Goal: Task Accomplishment & Management: Manage account settings

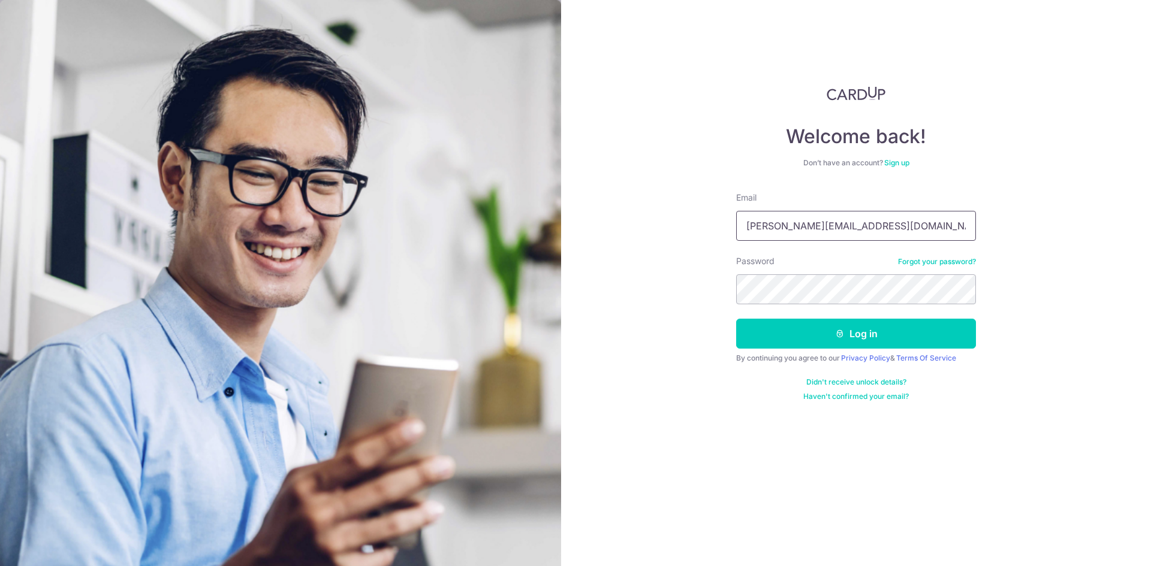
click at [878, 222] on input "[PERSON_NAME][EMAIL_ADDRESS][DOMAIN_NAME]" at bounding box center [856, 226] width 240 height 30
click at [878, 222] on input "cindy.lowcy@gmail.com" at bounding box center [856, 226] width 240 height 30
type input "[DOMAIN_NAME][EMAIL_ADDRESS][DOMAIN_NAME]"
click at [777, 337] on button "Log in" at bounding box center [856, 334] width 240 height 30
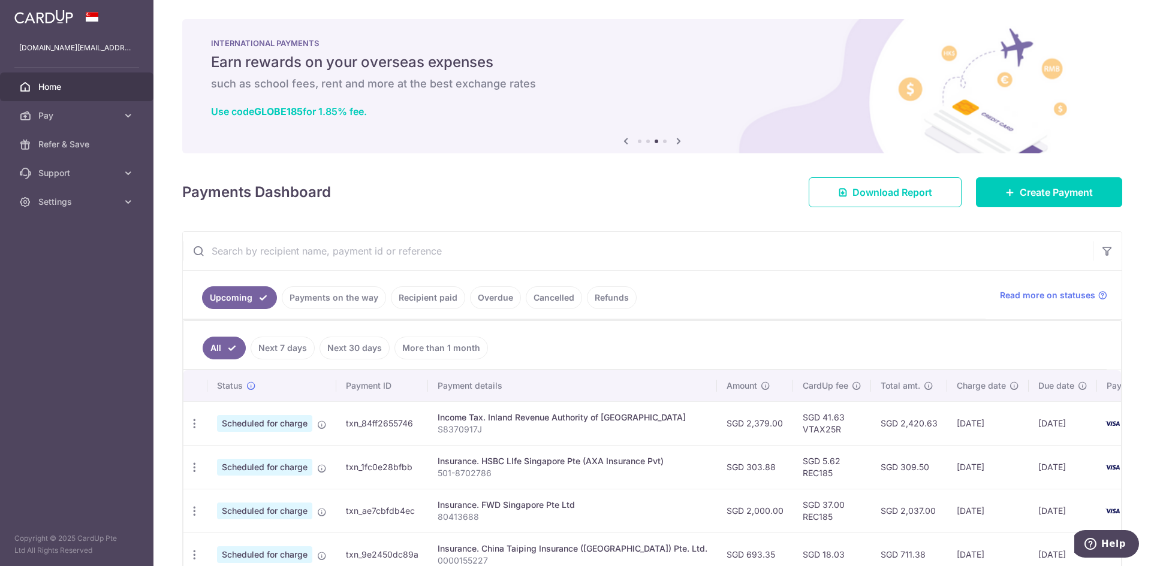
scroll to position [120, 0]
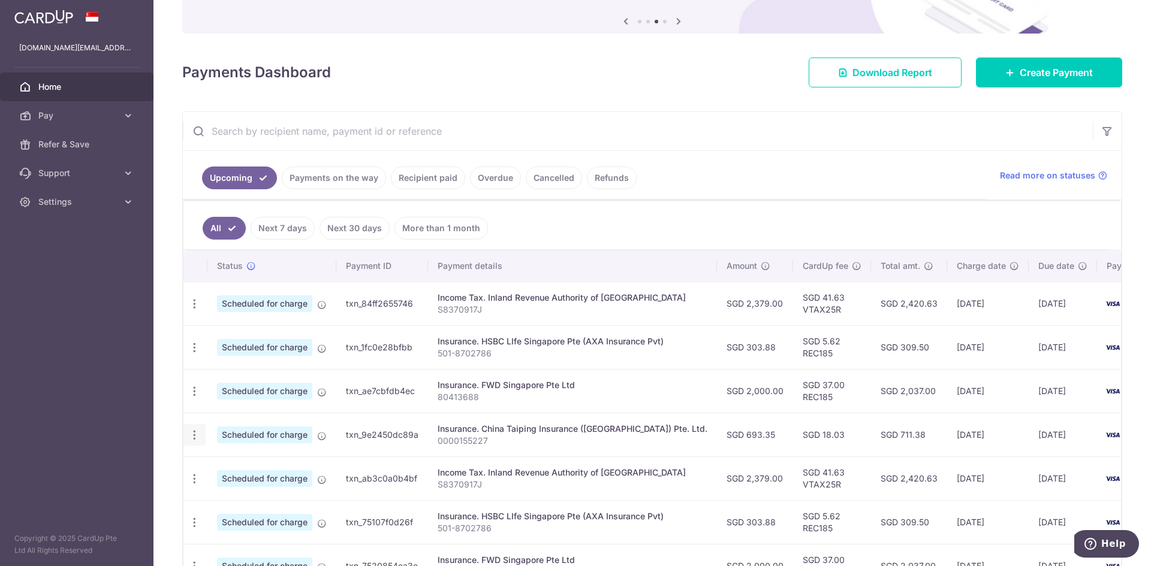
click at [191, 436] on icon "button" at bounding box center [194, 435] width 13 height 13
click at [240, 464] on span "Update payment" at bounding box center [259, 468] width 82 height 14
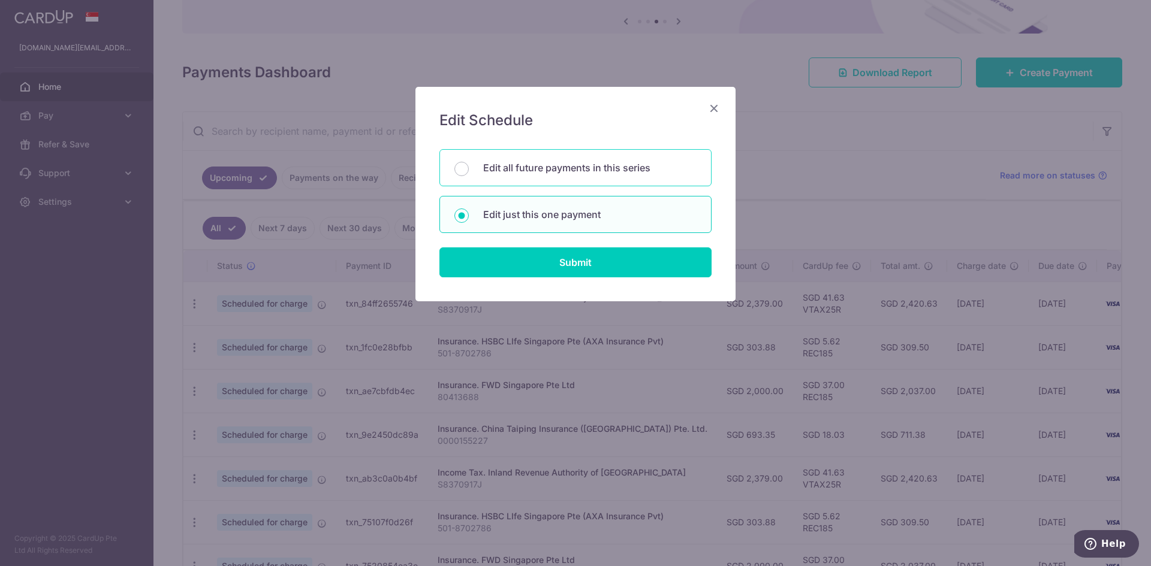
click at [570, 170] on p "Edit all future payments in this series" at bounding box center [589, 168] width 213 height 14
click at [469, 170] on input "Edit all future payments in this series" at bounding box center [461, 169] width 14 height 14
radio input "true"
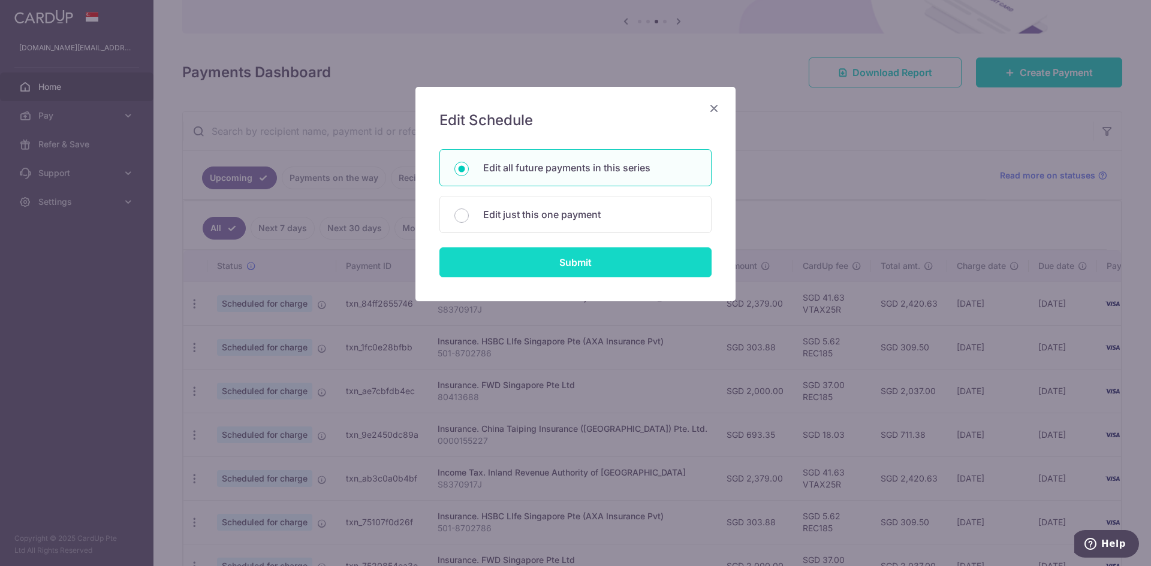
click at [571, 276] on input "Submit" at bounding box center [575, 263] width 272 height 30
radio input "true"
type input "693.35"
type input "0000155227"
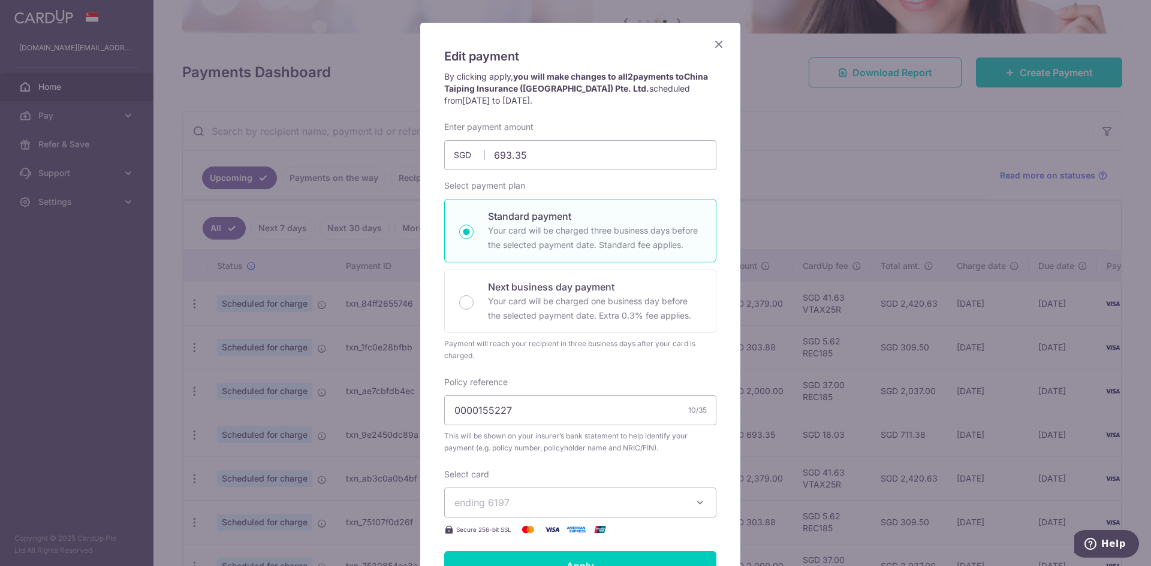
scroll to position [0, 0]
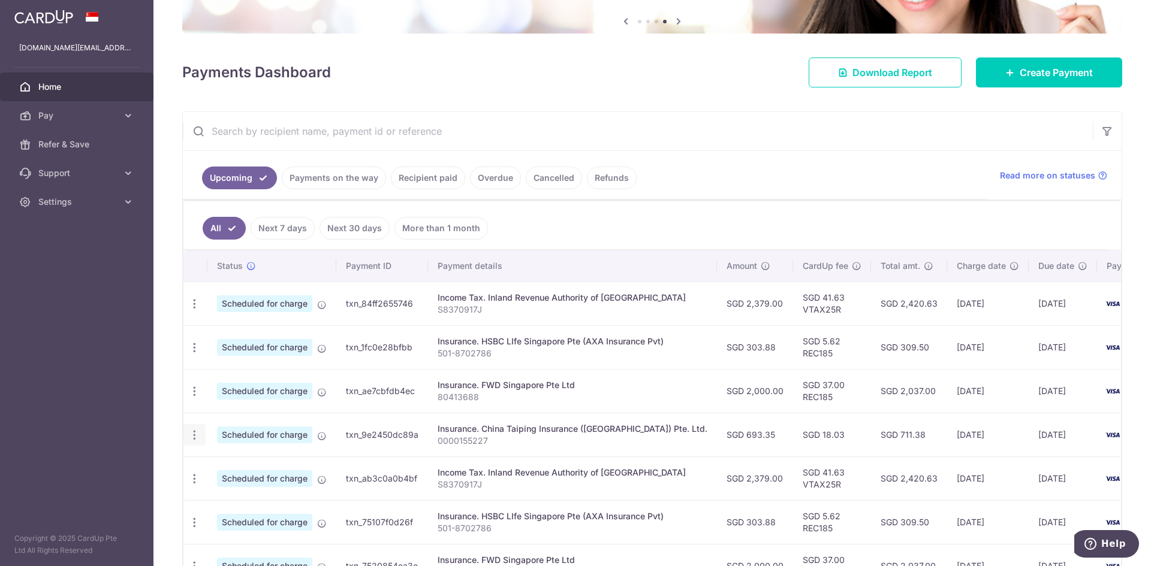
click at [188, 432] on icon "button" at bounding box center [194, 435] width 13 height 13
click at [237, 467] on span "Update payment" at bounding box center [259, 468] width 82 height 14
radio input "true"
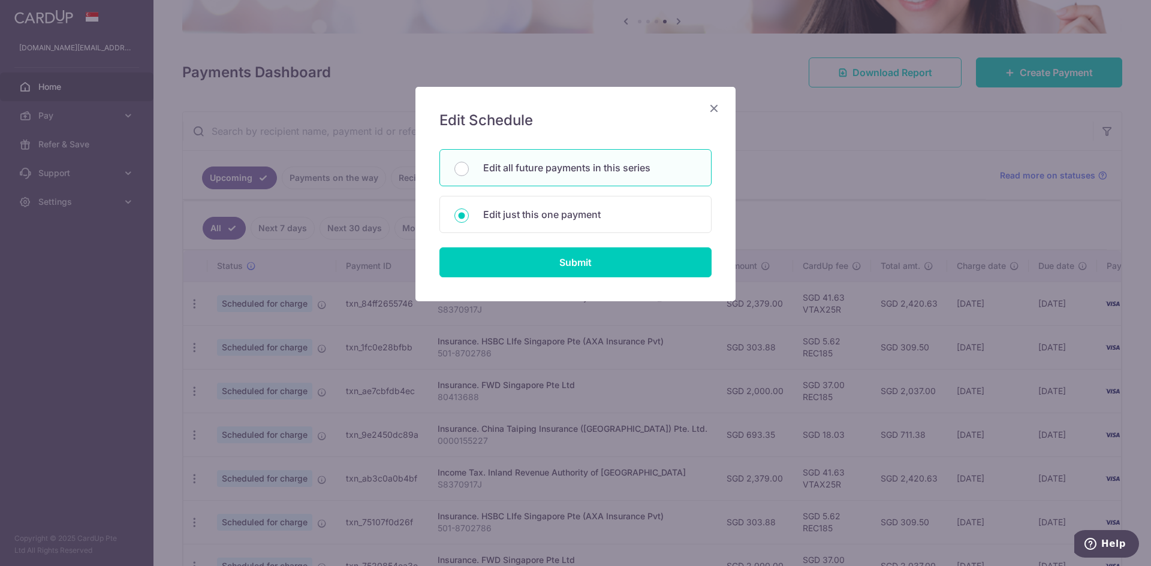
click at [562, 168] on p "Edit all future payments in this series" at bounding box center [589, 168] width 213 height 14
click at [469, 168] on input "Edit all future payments in this series" at bounding box center [461, 169] width 14 height 14
radio input "true"
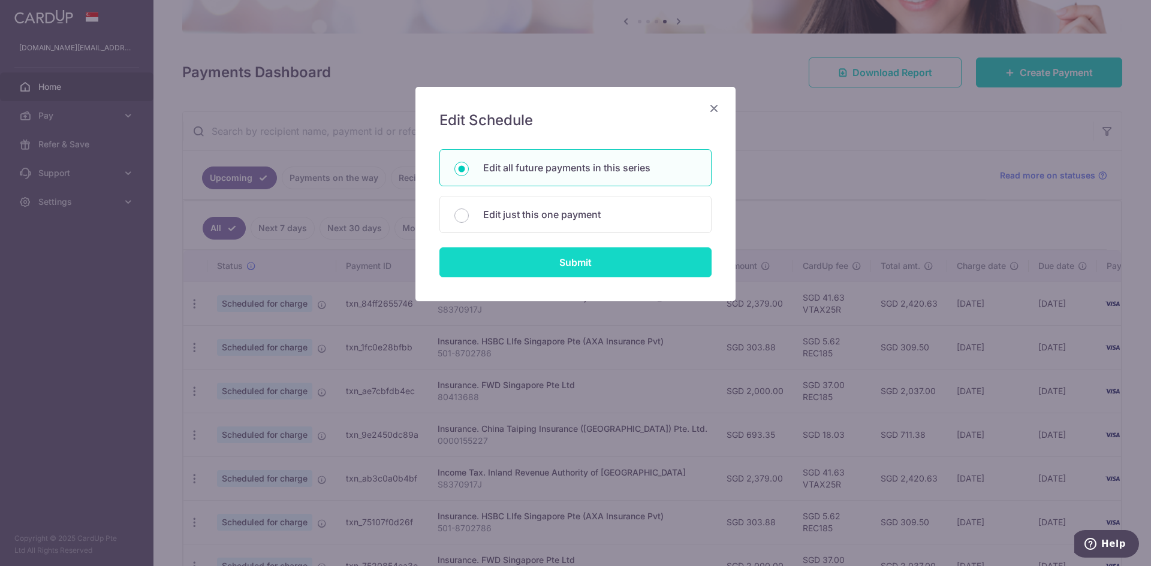
click at [574, 266] on input "Submit" at bounding box center [575, 263] width 272 height 30
radio input "true"
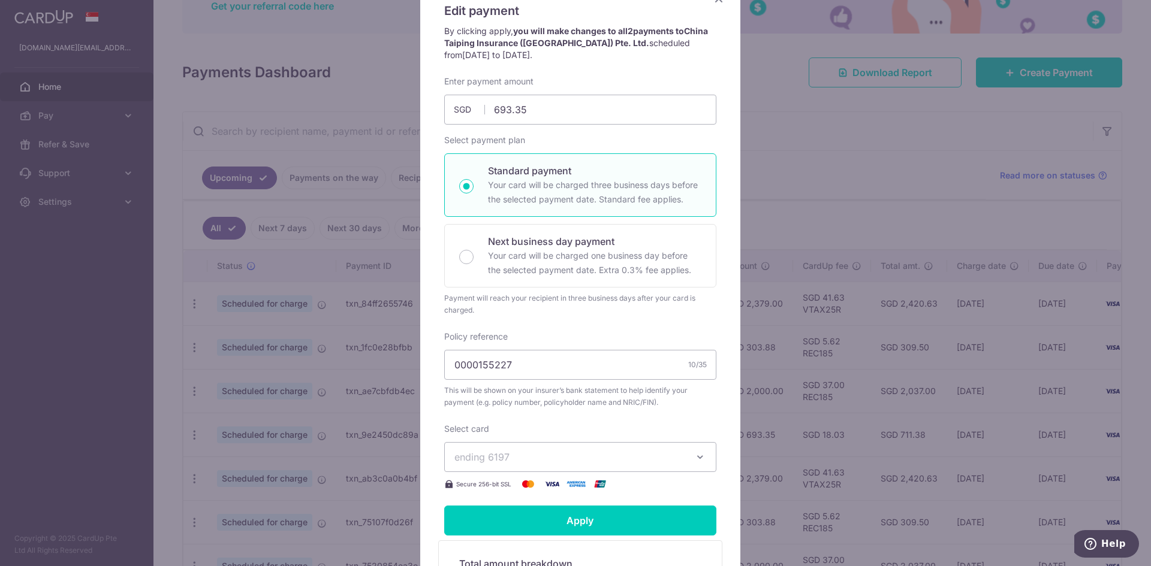
scroll to position [89, 0]
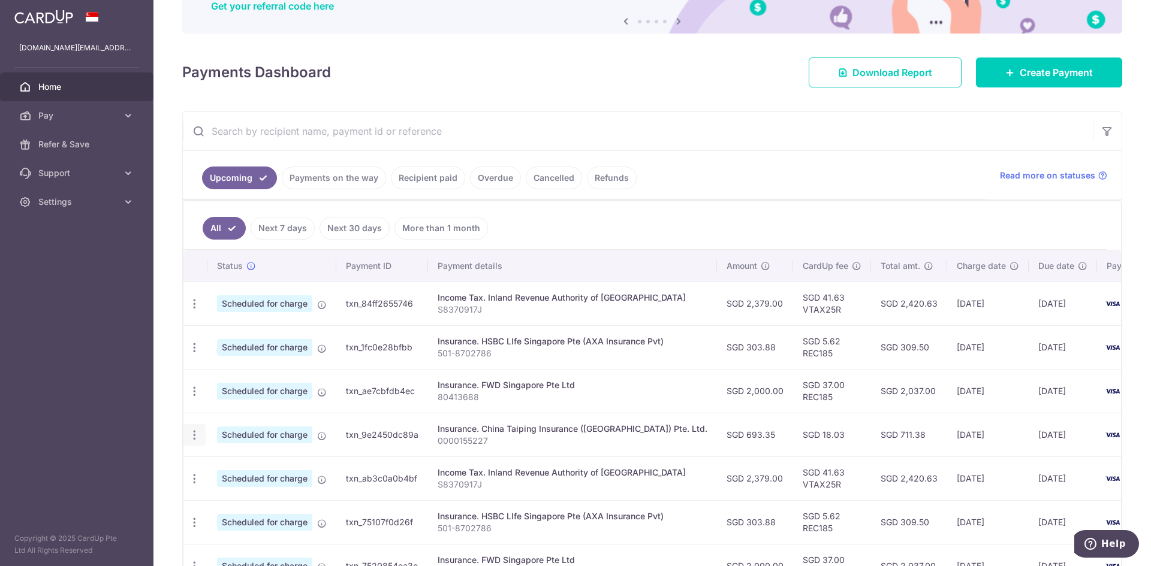
click at [200, 438] on icon "button" at bounding box center [194, 435] width 13 height 13
click at [236, 469] on span "Update payment" at bounding box center [259, 468] width 82 height 14
radio input "true"
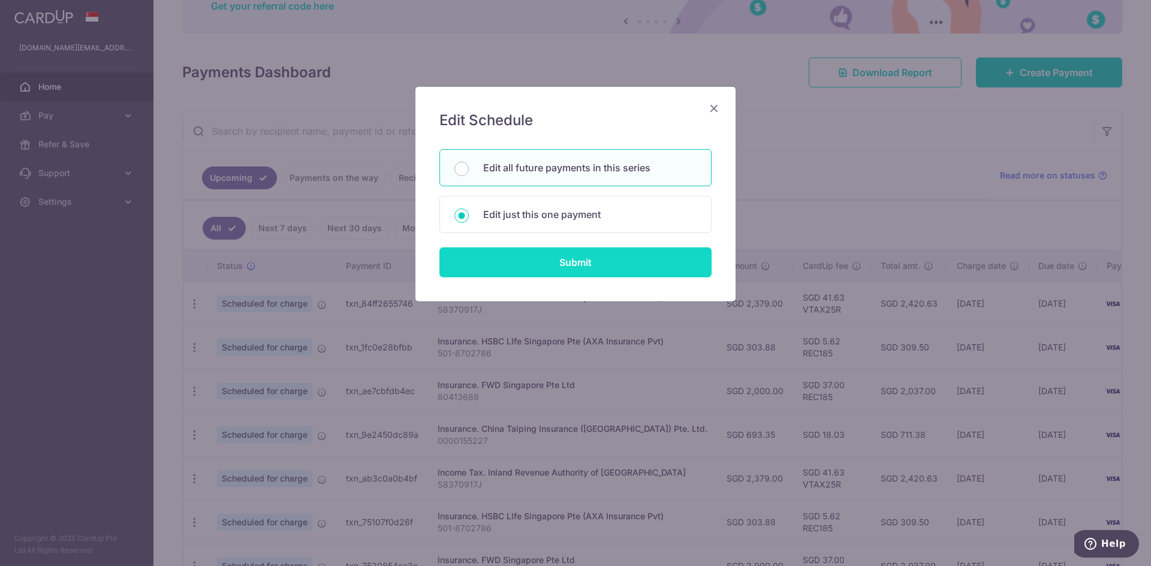
click at [541, 253] on input "Submit" at bounding box center [575, 263] width 272 height 30
radio input "true"
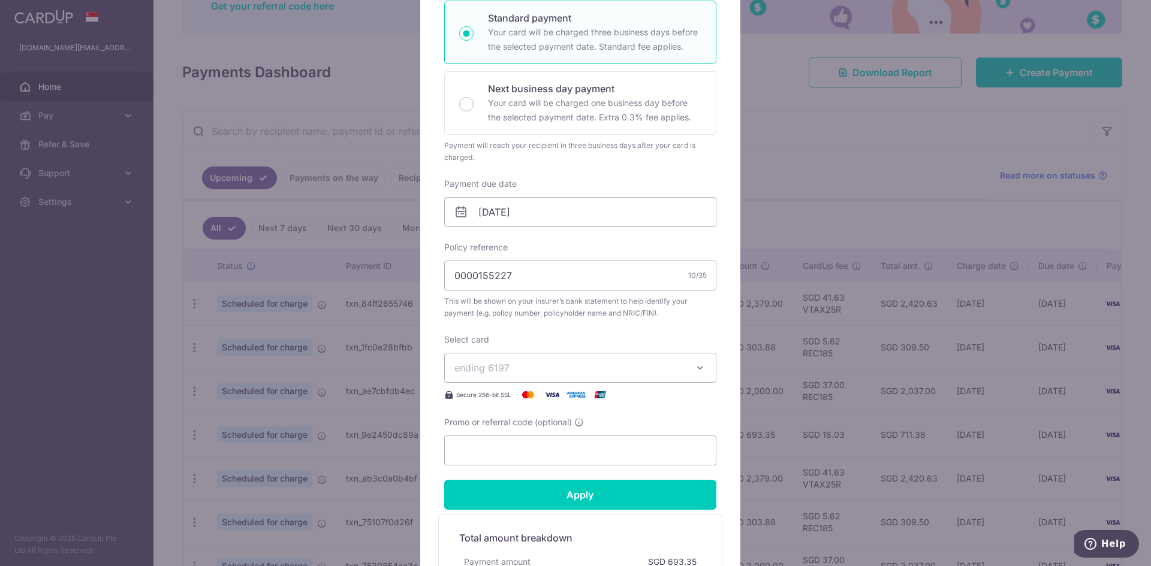
scroll to position [240, 0]
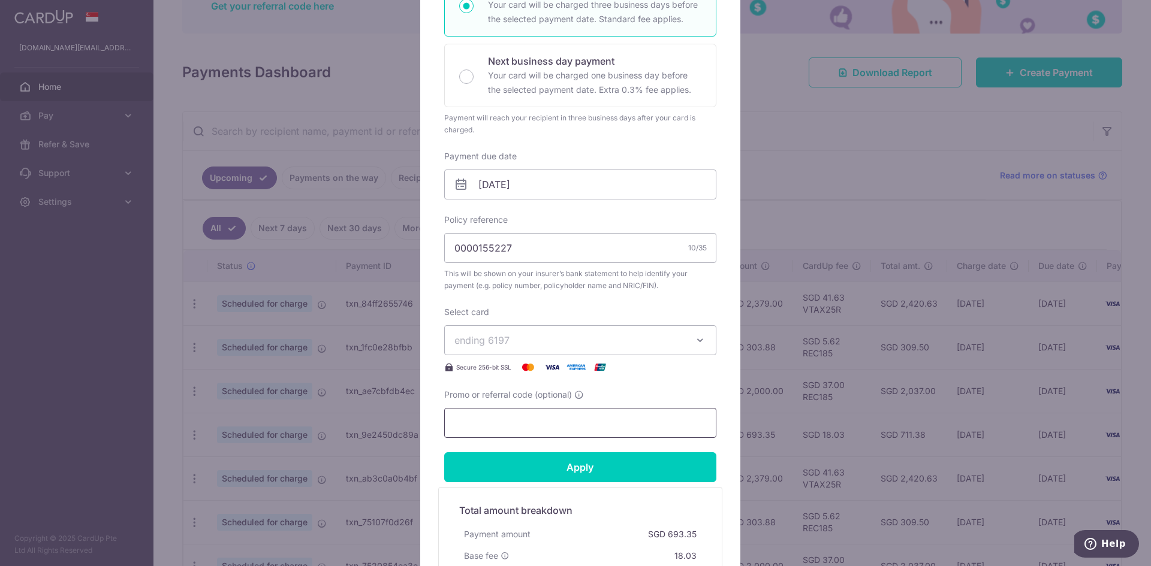
click at [514, 420] on input "Promo or referral code (optional)" at bounding box center [580, 423] width 272 height 30
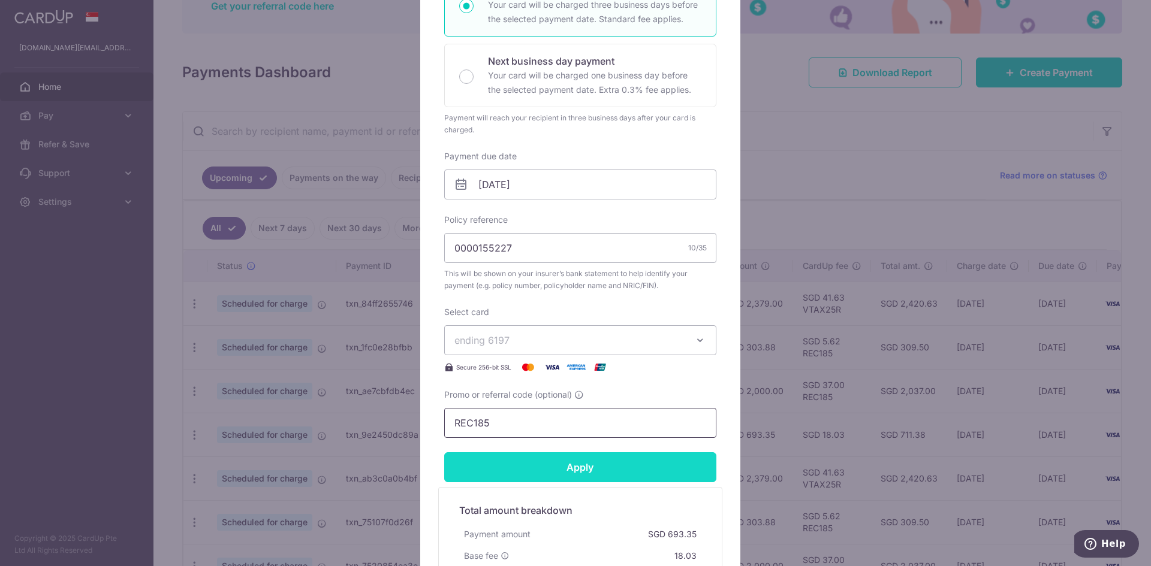
type input "REC185"
click at [587, 462] on input "Apply" at bounding box center [580, 468] width 272 height 30
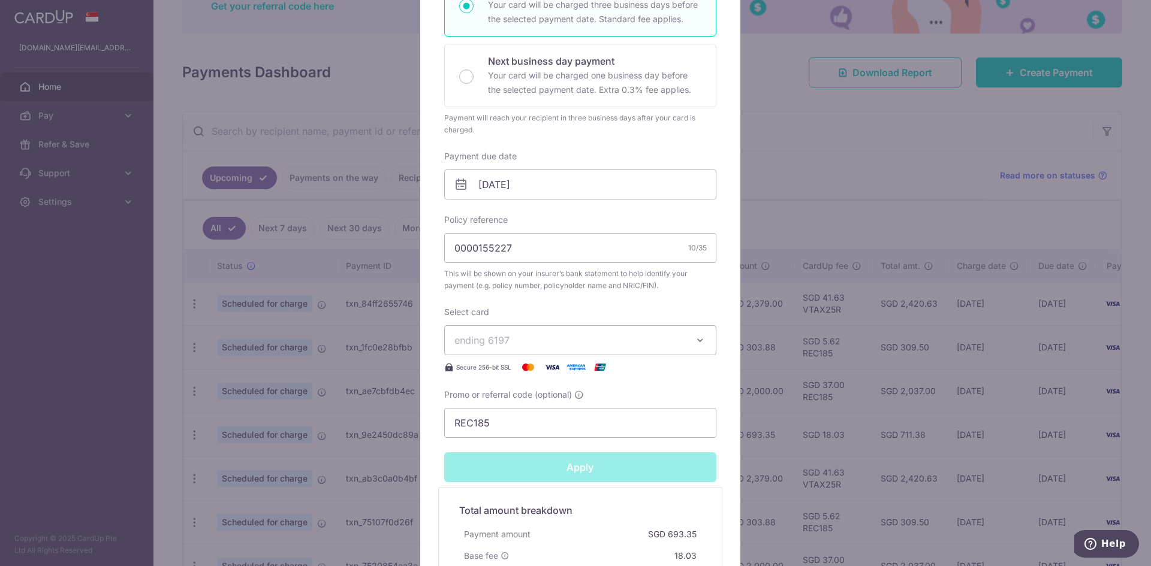
type input "Successfully Applied"
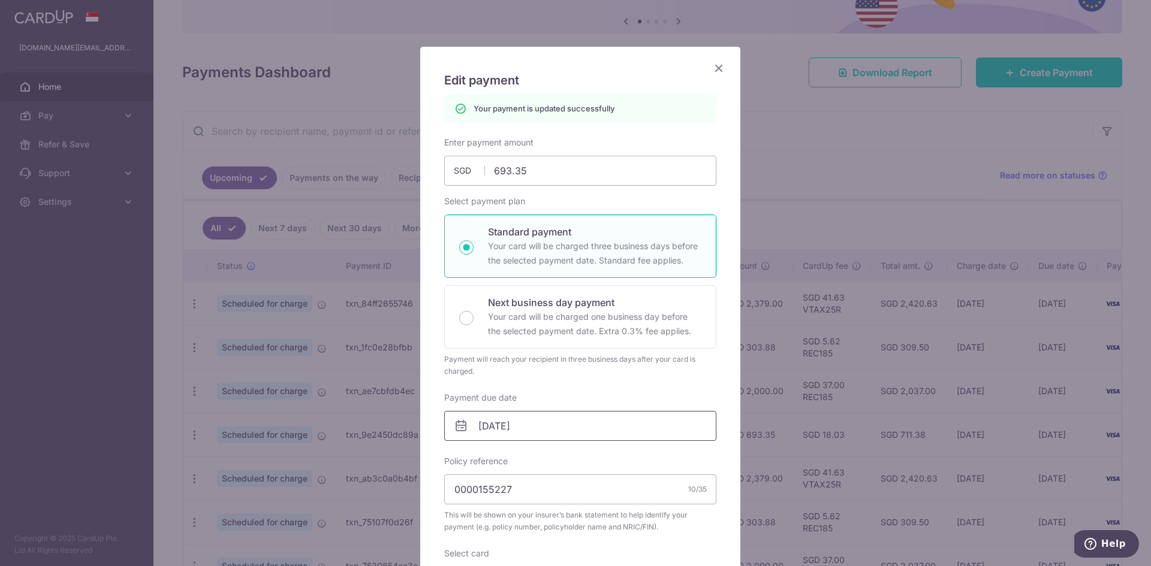
scroll to position [0, 0]
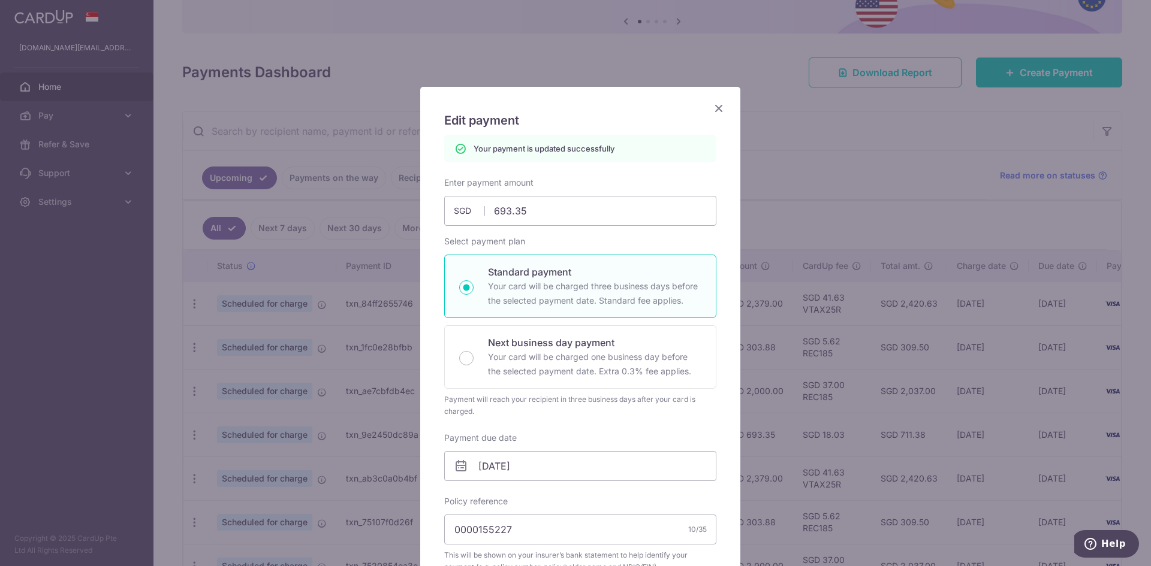
click at [716, 105] on icon "Close" at bounding box center [718, 108] width 14 height 15
